Goal: Task Accomplishment & Management: Manage account settings

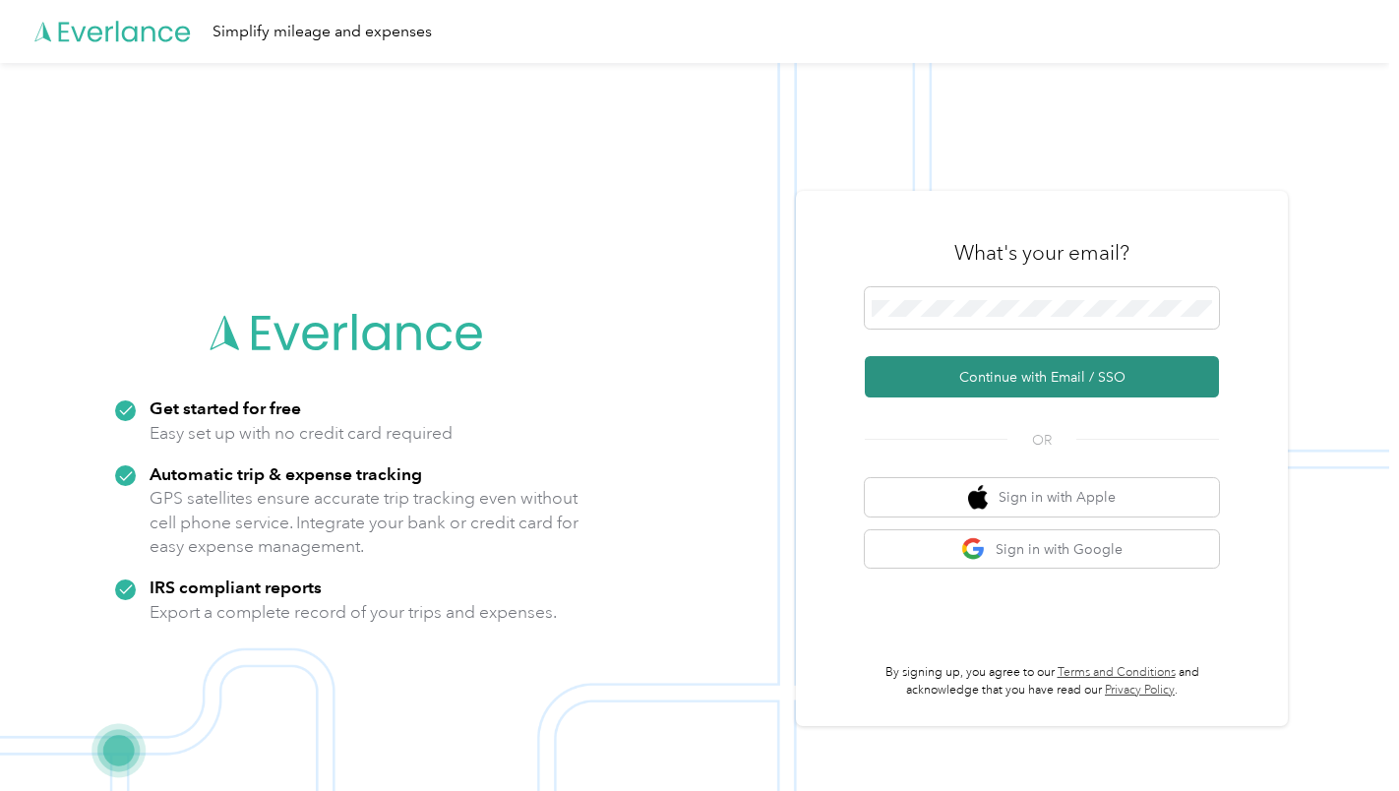
click at [948, 378] on button "Continue with Email / SSO" at bounding box center [1042, 376] width 354 height 41
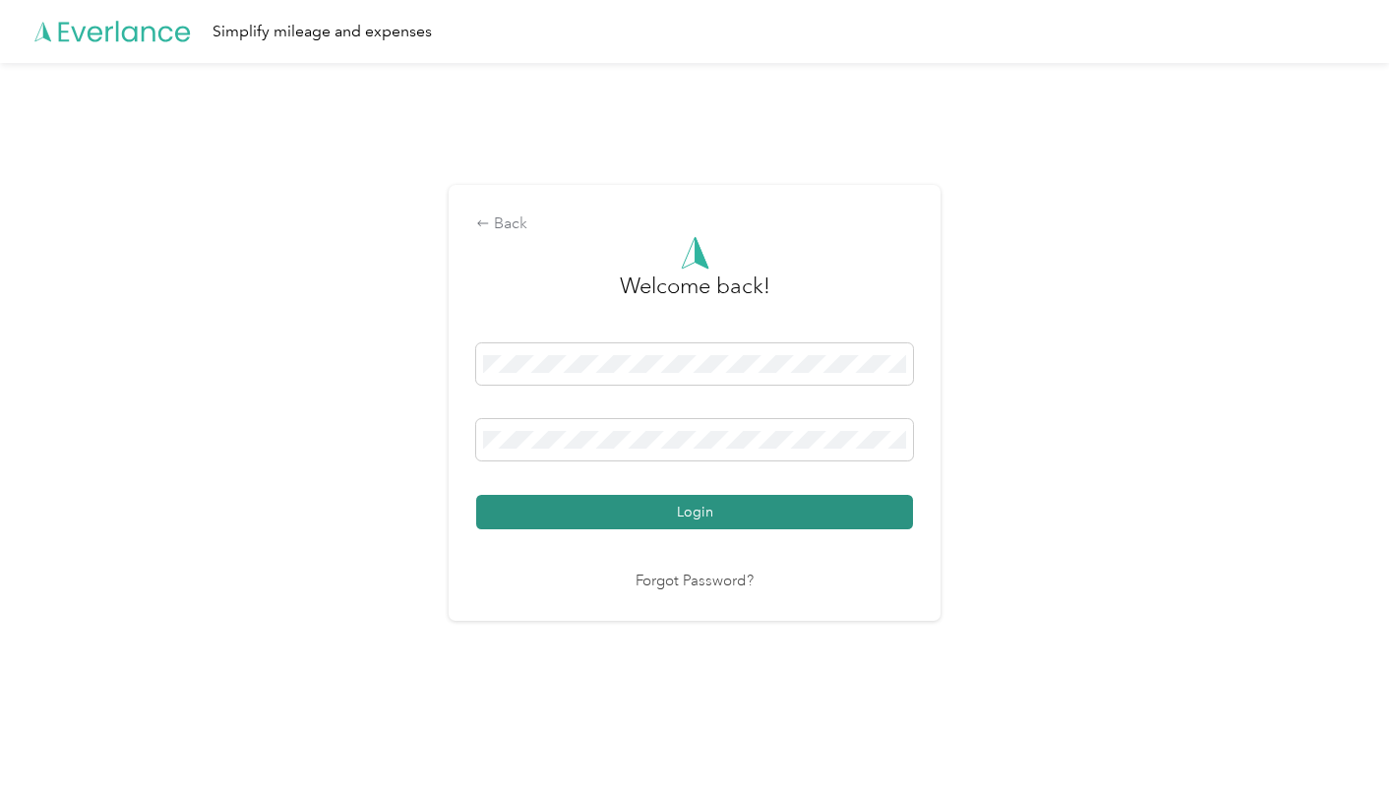
click at [664, 507] on button "Login" at bounding box center [694, 512] width 437 height 34
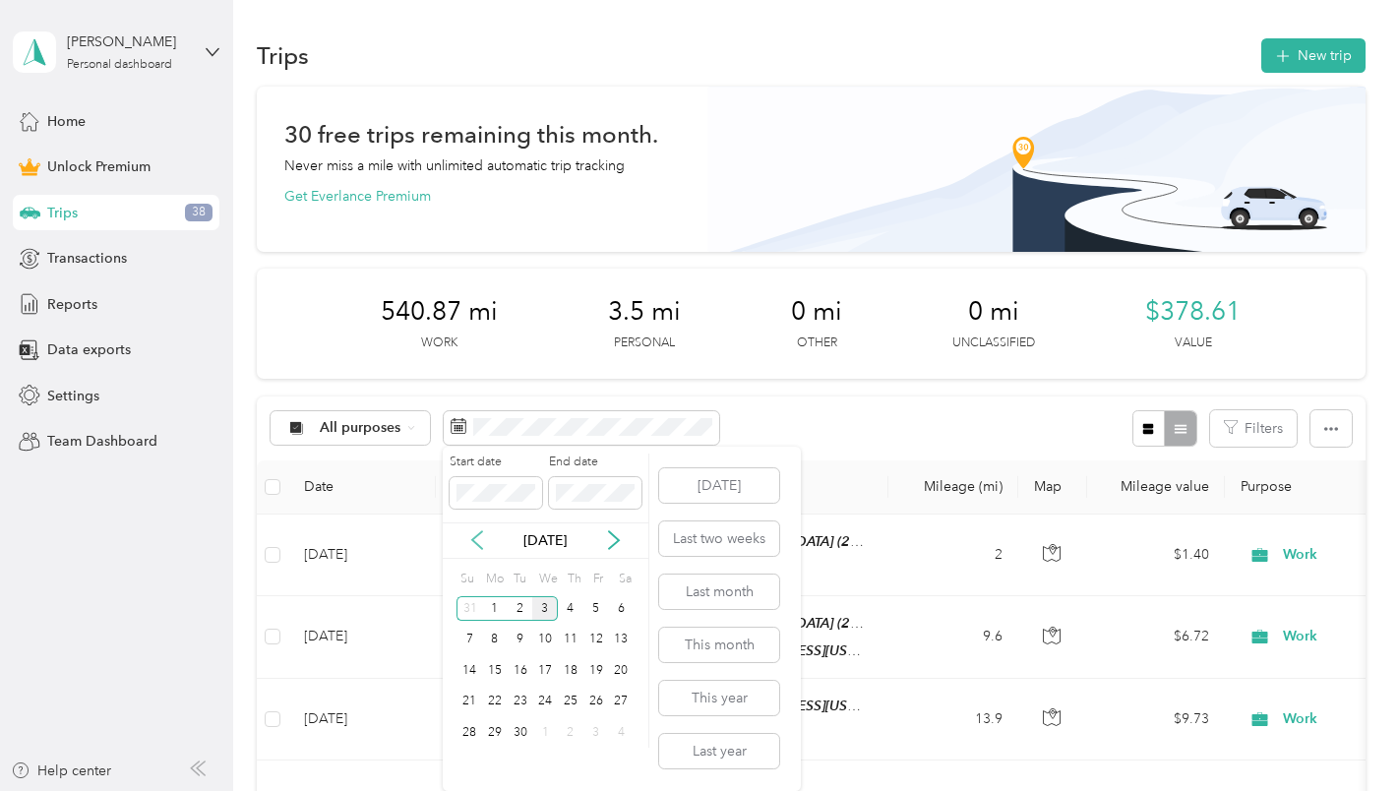
click at [473, 530] on icon at bounding box center [477, 540] width 20 height 20
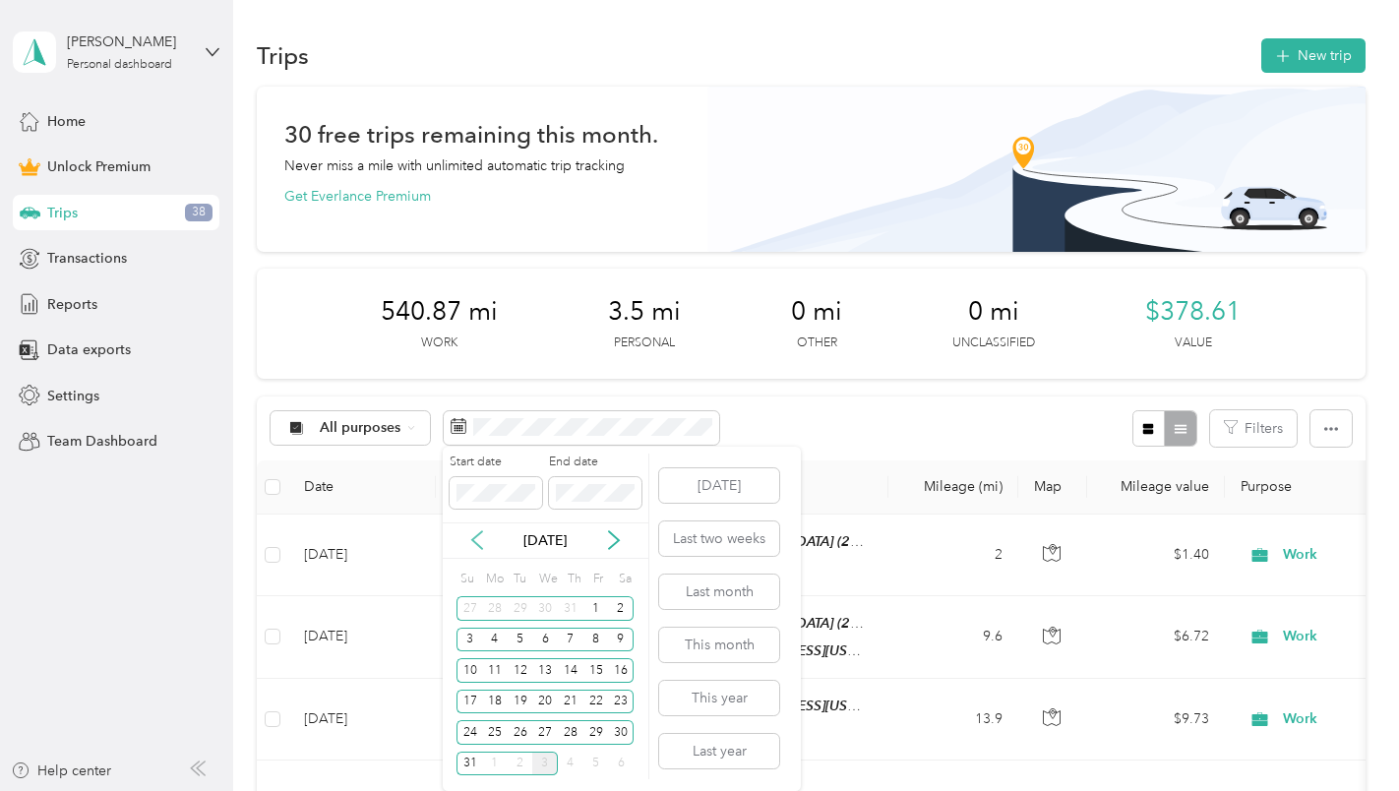
click at [473, 530] on icon at bounding box center [477, 540] width 20 height 20
click at [611, 537] on icon at bounding box center [614, 540] width 20 height 20
click at [613, 534] on icon at bounding box center [614, 540] width 20 height 20
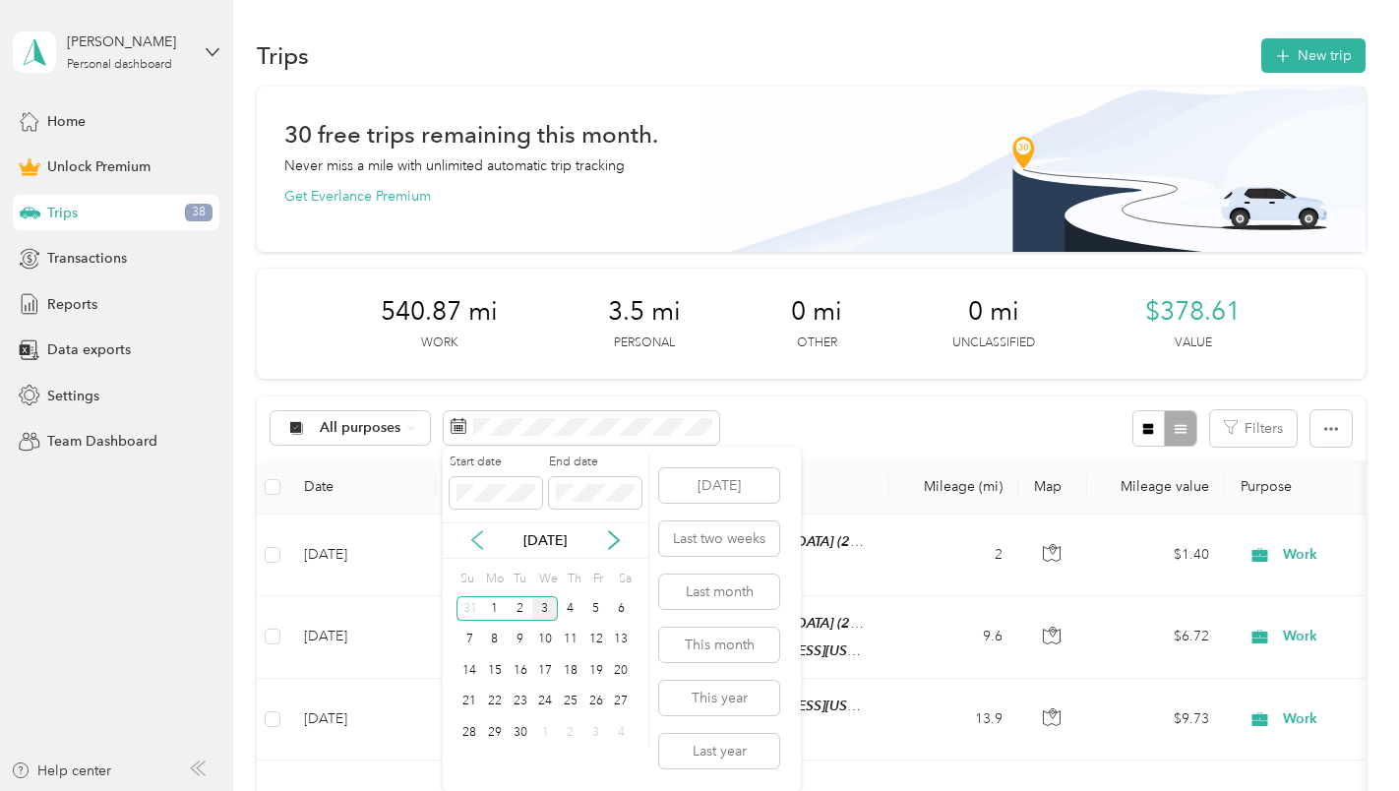
click at [473, 540] on icon at bounding box center [477, 540] width 20 height 20
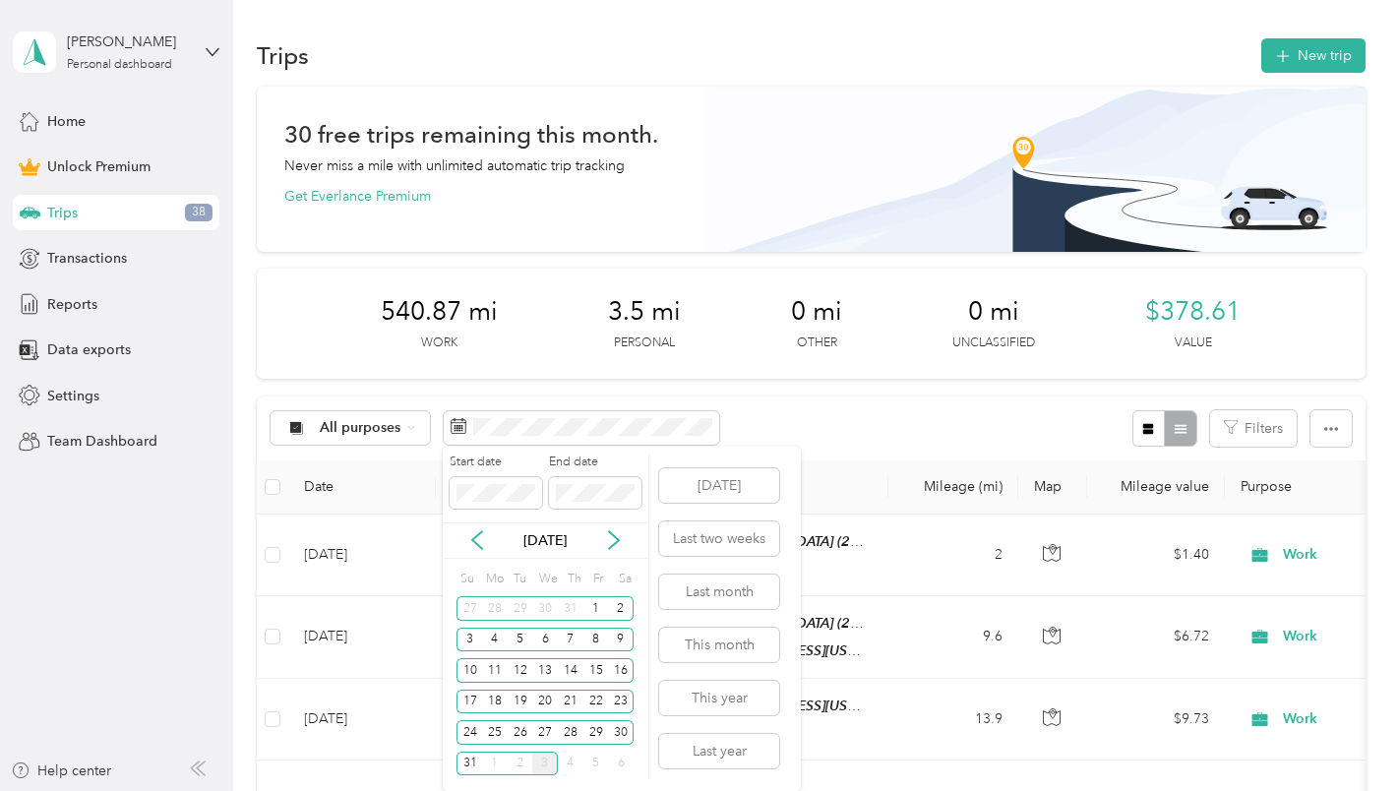
click at [561, 539] on p "Aug 2025" at bounding box center [545, 540] width 83 height 21
click at [591, 602] on div "1" at bounding box center [596, 608] width 26 height 25
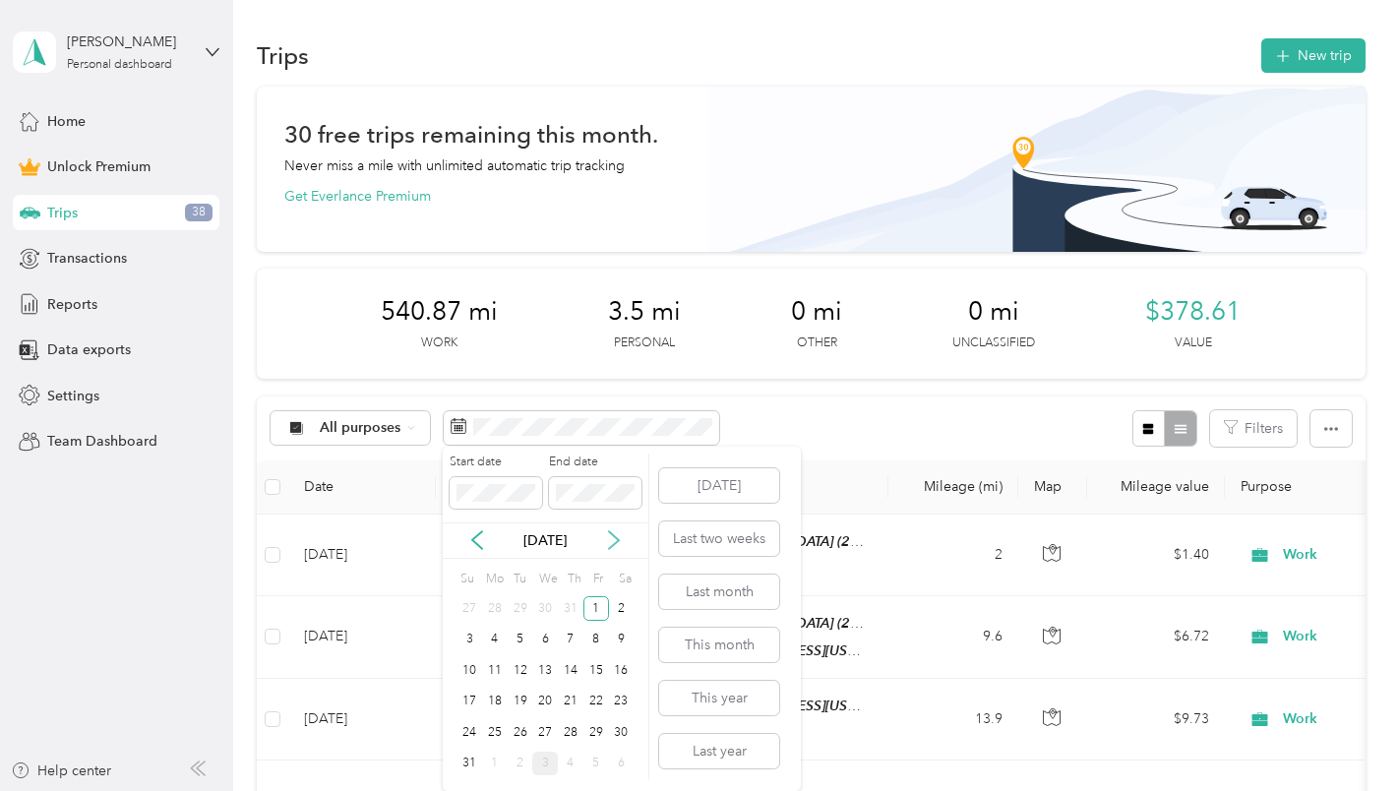
click at [615, 538] on icon at bounding box center [614, 541] width 10 height 18
click at [475, 538] on icon at bounding box center [477, 541] width 10 height 18
click at [470, 765] on div "31" at bounding box center [470, 764] width 26 height 25
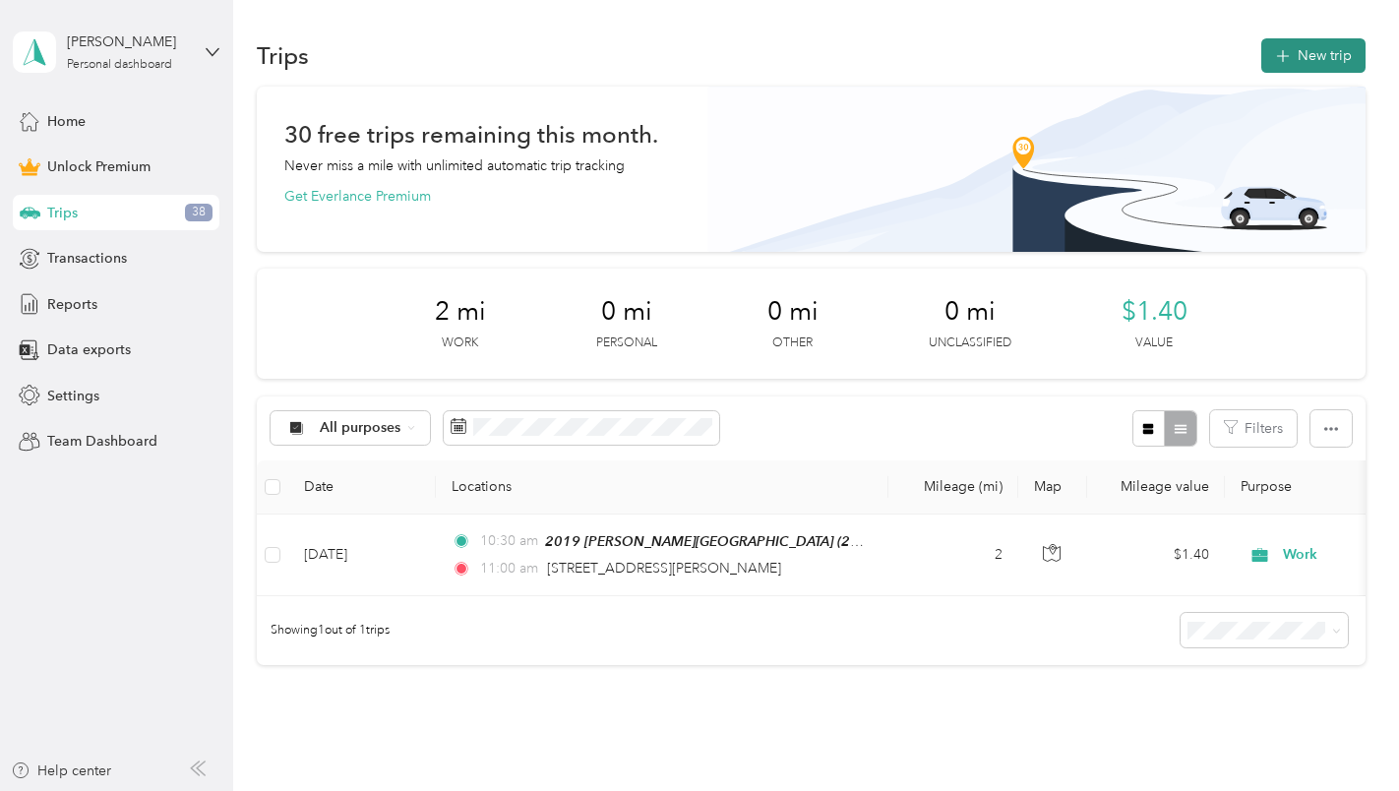
click at [1291, 47] on button "New trip" at bounding box center [1313, 55] width 104 height 34
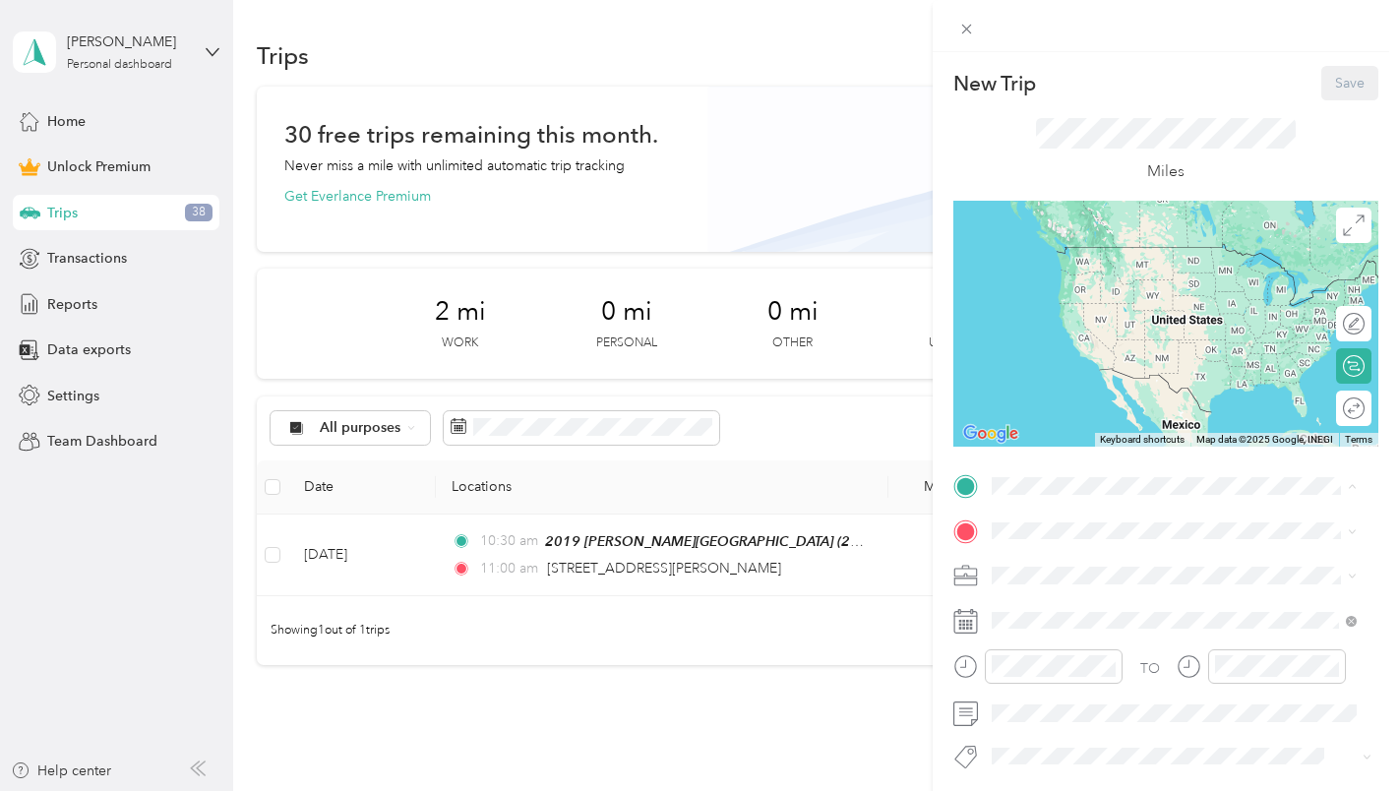
click at [1089, 564] on div "2019 Crawford Street 2019 Crawford Street, Houston, Texas, United States" at bounding box center [1190, 596] width 322 height 83
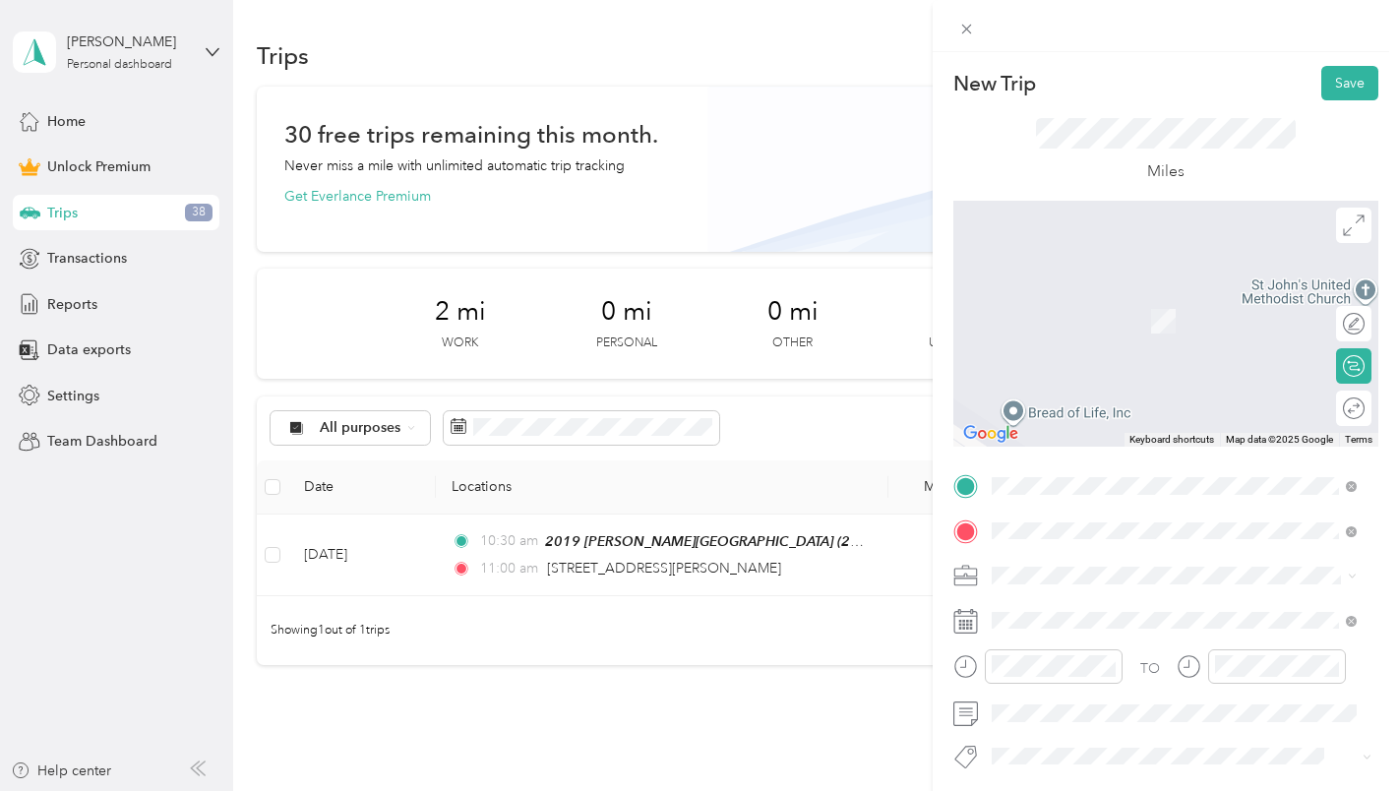
click at [1138, 319] on span "2200 Avenida La Quinta Street, Houston, 77077, Houston, Texas, United States" at bounding box center [1127, 320] width 197 height 17
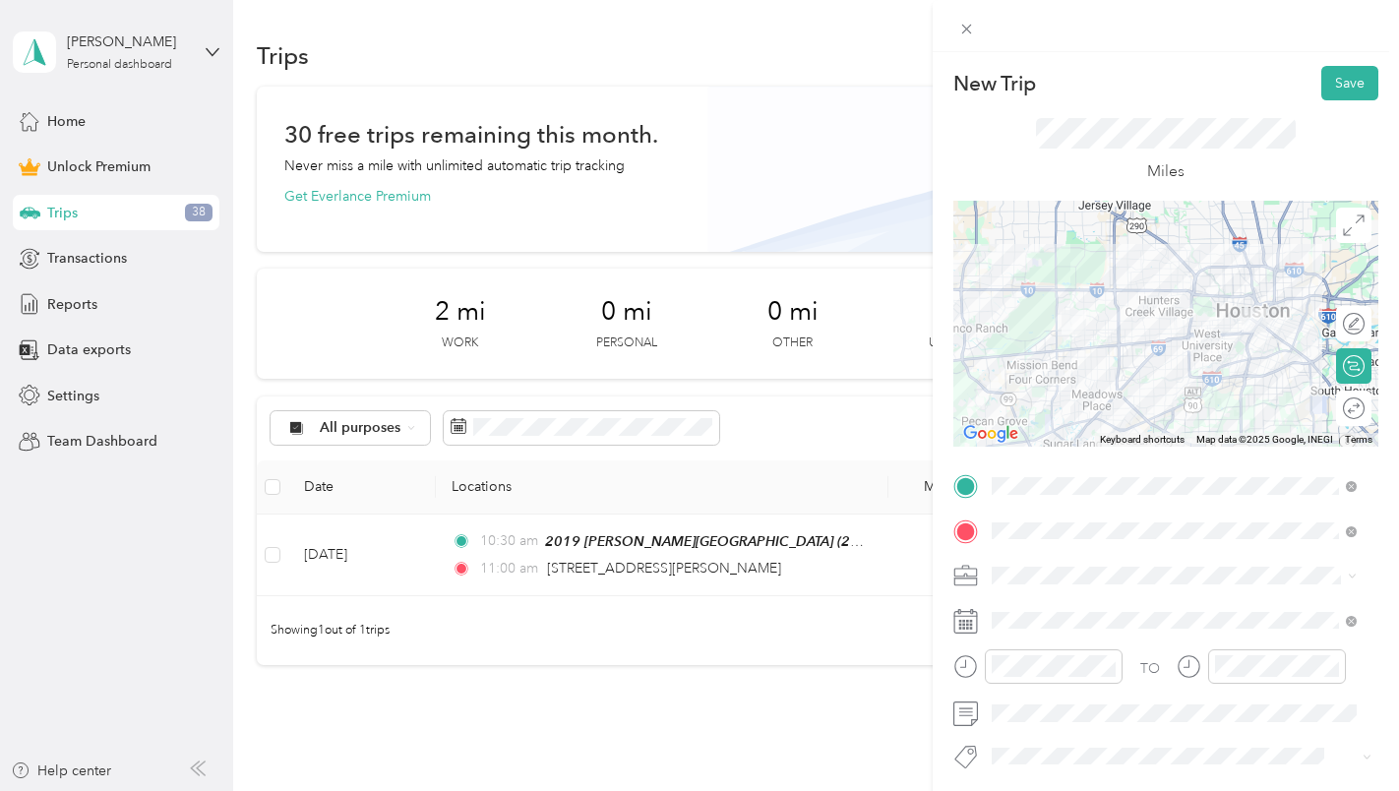
click at [1017, 297] on span "Work" at bounding box center [1015, 299] width 33 height 17
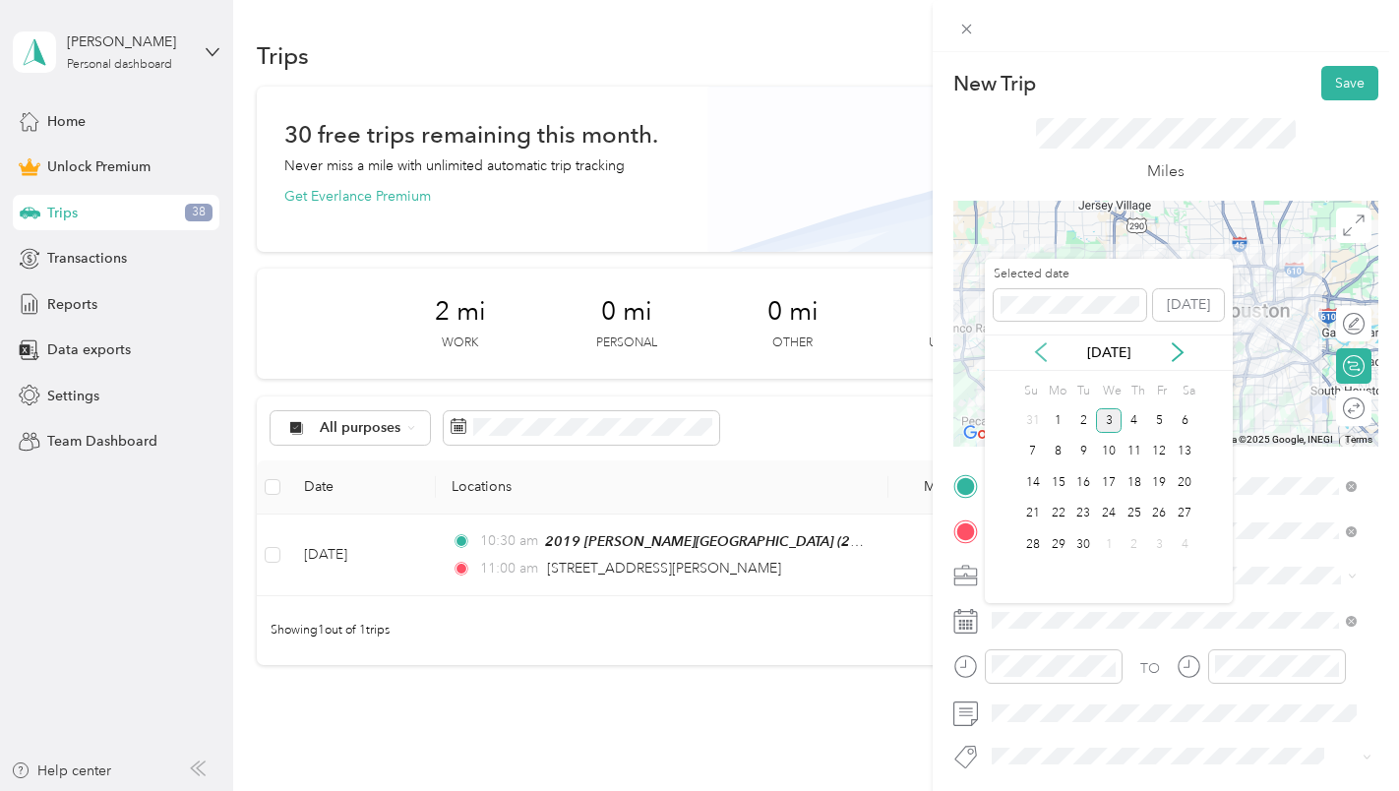
click at [1037, 355] on icon at bounding box center [1041, 352] width 20 height 20
click at [1084, 448] on div "5" at bounding box center [1083, 452] width 26 height 25
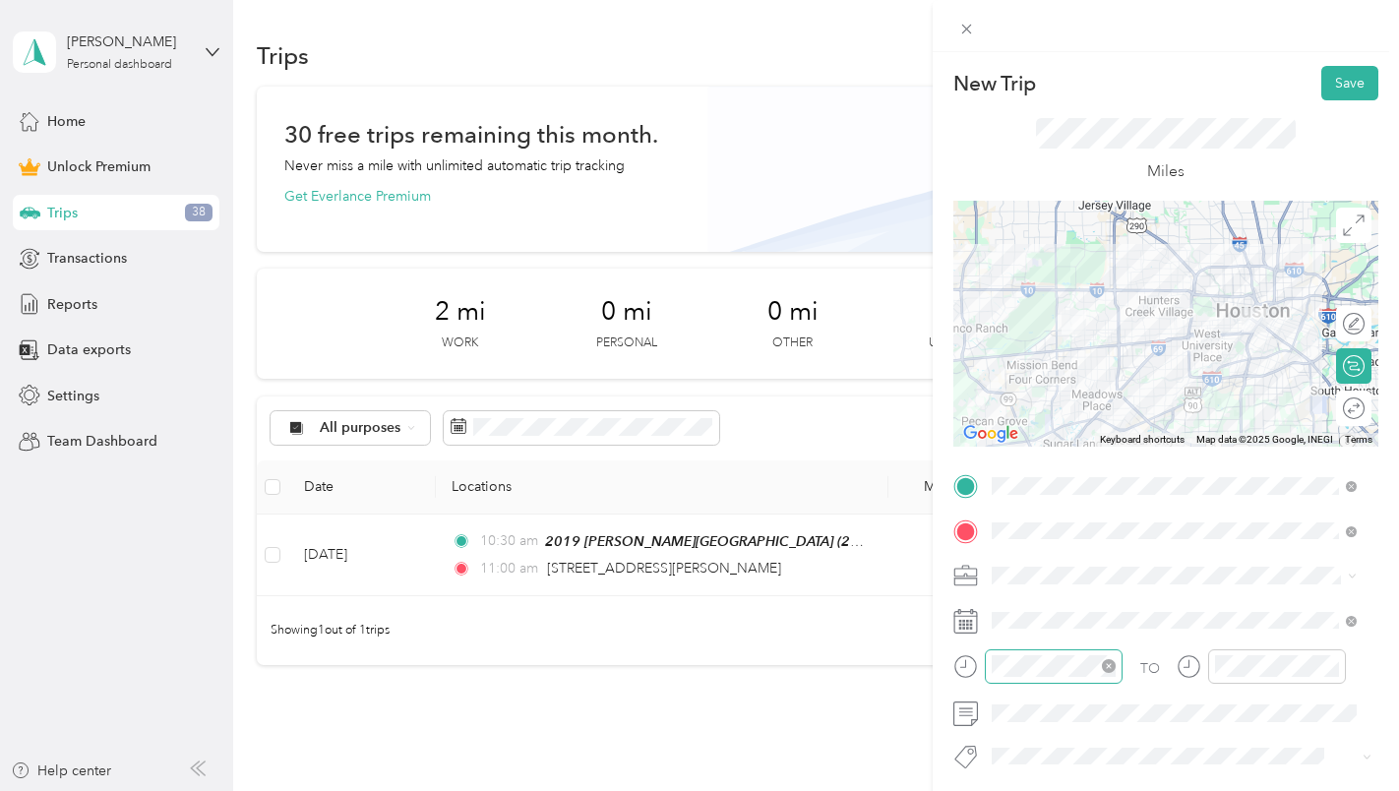
click at [1112, 663] on icon "close-circle" at bounding box center [1109, 666] width 14 height 14
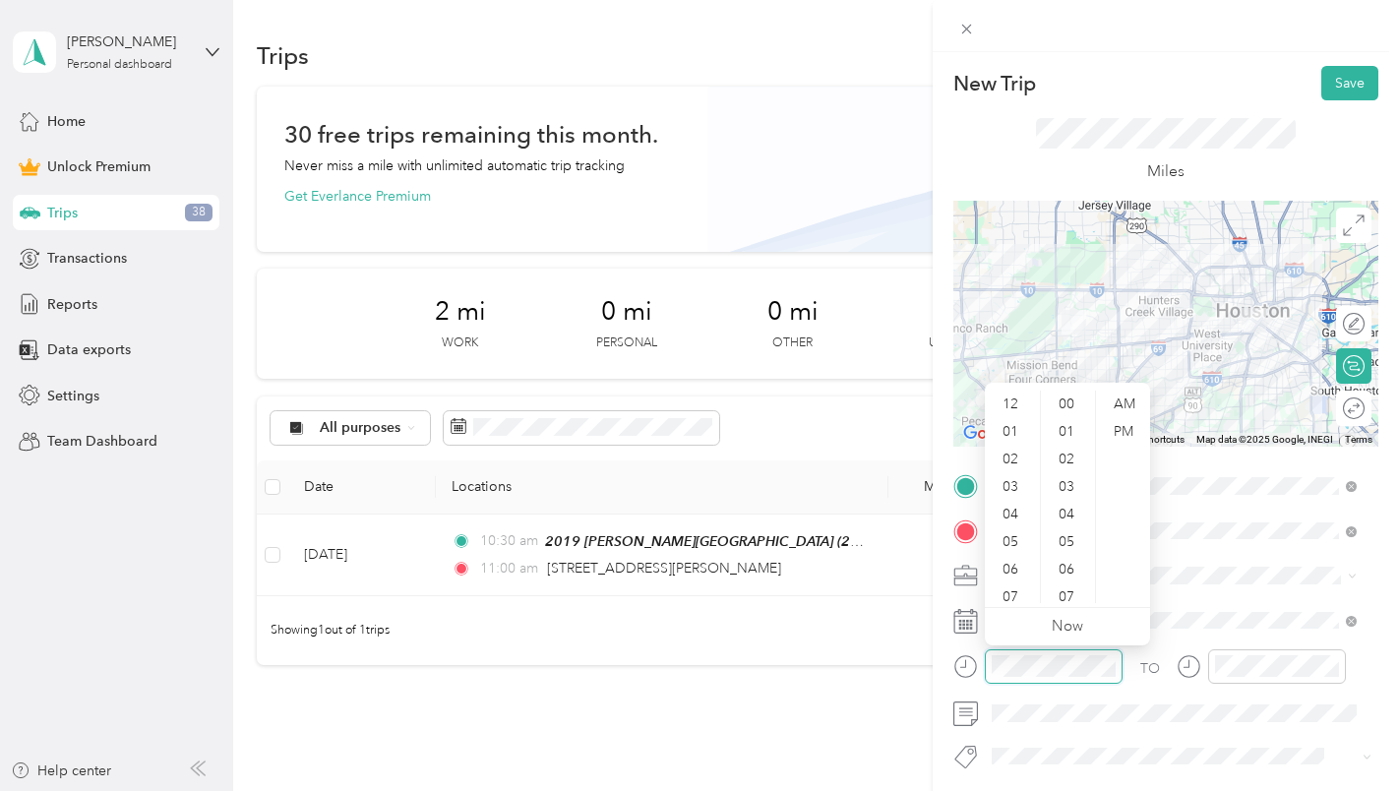
scroll to position [118, 0]
click at [1019, 554] on div "10" at bounding box center [1012, 562] width 47 height 28
click at [1071, 414] on div "30" at bounding box center [1068, 420] width 47 height 28
